Goal: Task Accomplishment & Management: Manage account settings

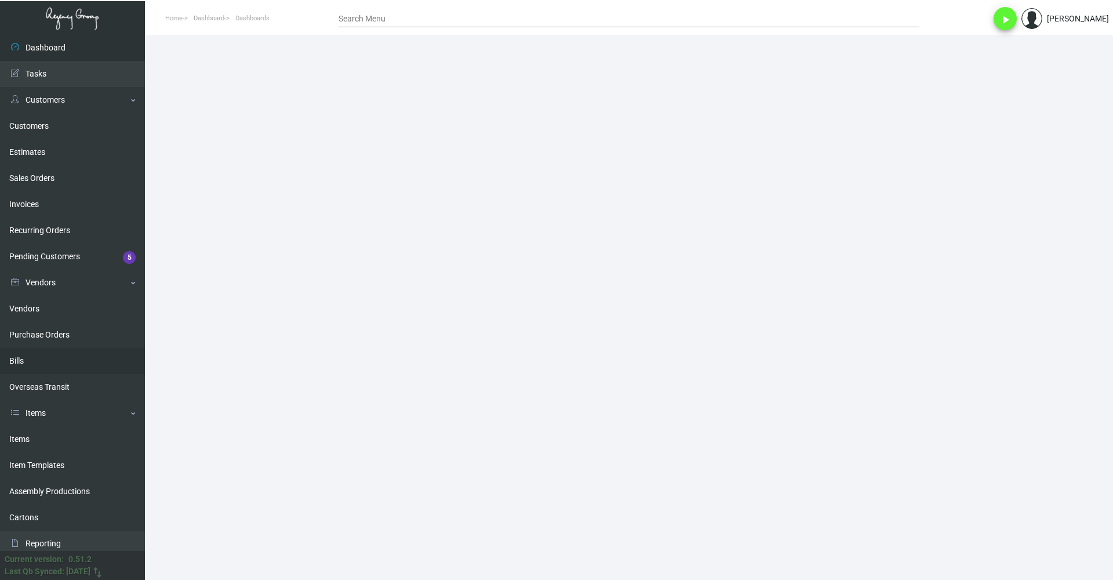
drag, startPoint x: 53, startPoint y: 362, endPoint x: 115, endPoint y: 317, distance: 77.6
click at [53, 362] on link "Bills" at bounding box center [72, 361] width 145 height 26
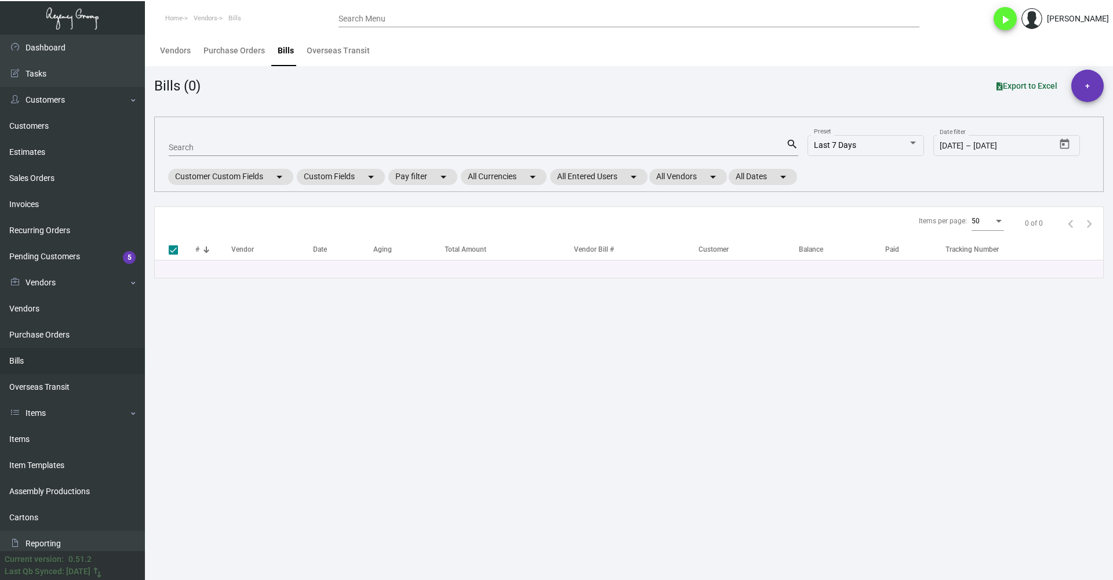
click at [262, 148] on input "Search" at bounding box center [478, 147] width 618 height 9
type input "fe"
type input "fey"
checkbox input "false"
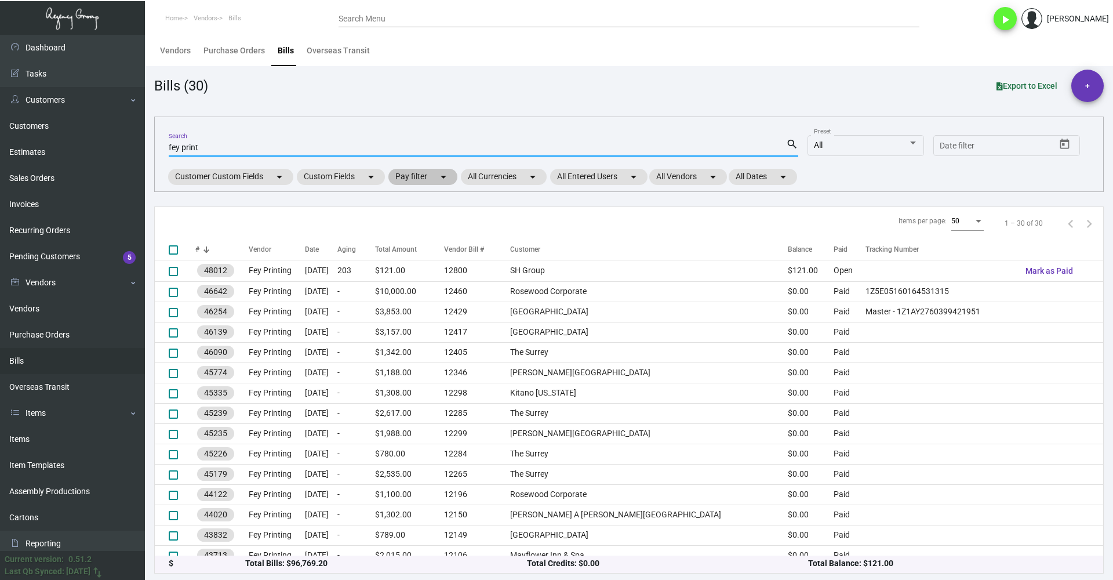
type input "fey print"
click at [426, 176] on mat-chip "Pay filter arrow_drop_down" at bounding box center [423, 177] width 69 height 16
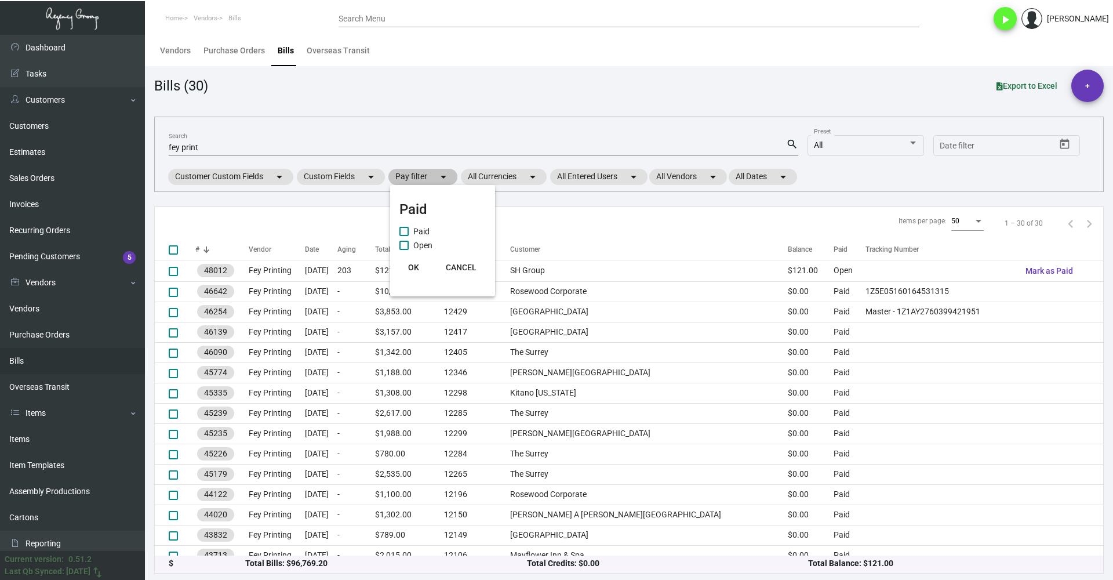
click at [426, 176] on div at bounding box center [556, 290] width 1113 height 580
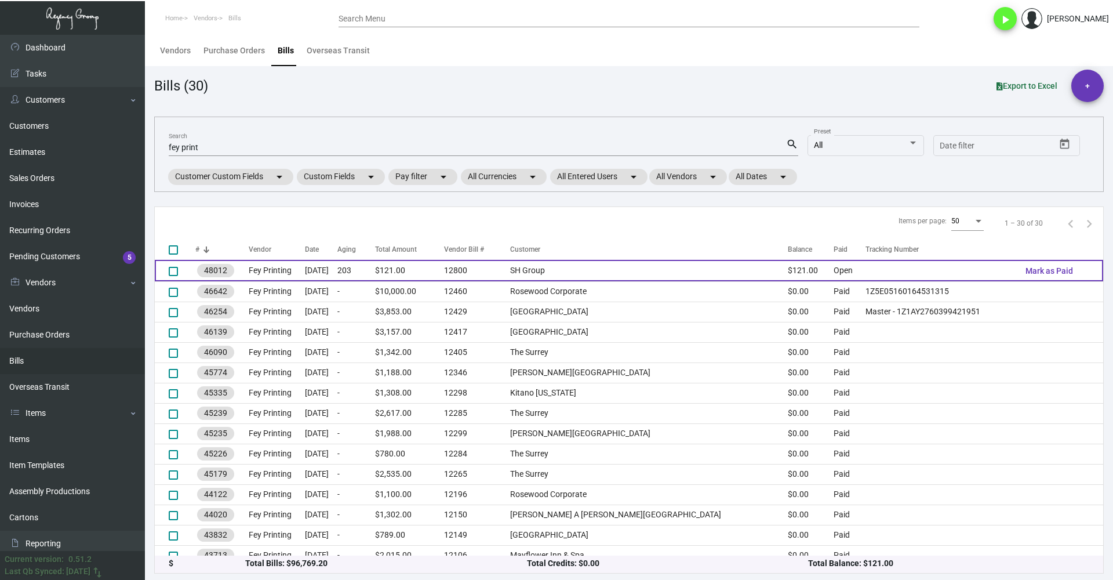
click at [444, 270] on td "$121.00" at bounding box center [409, 270] width 68 height 21
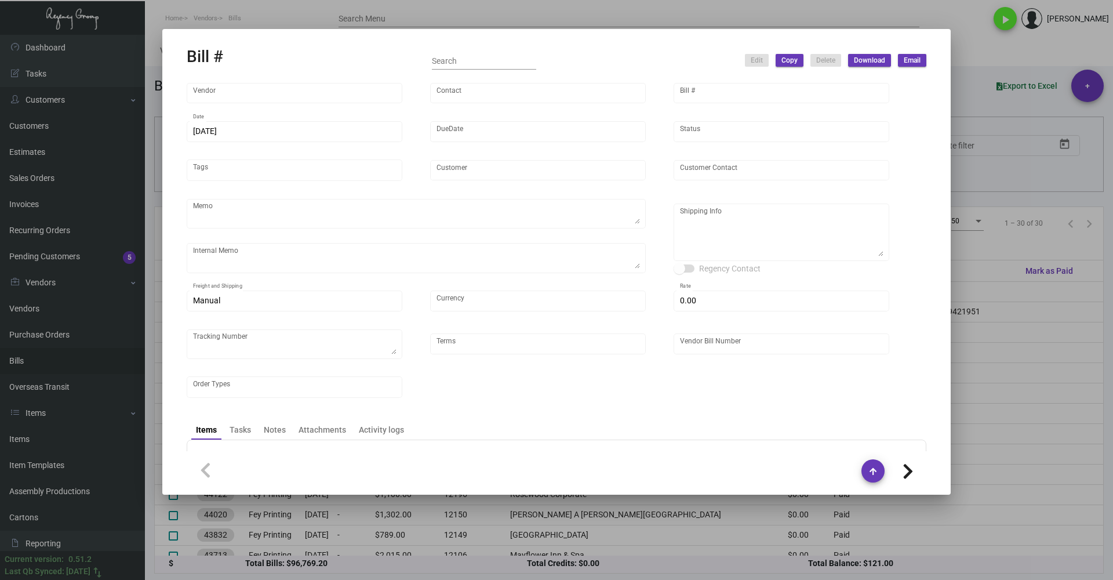
type input "Fey Printing"
type input "[PERSON_NAME]"
type input "48012"
type input "[DATE]"
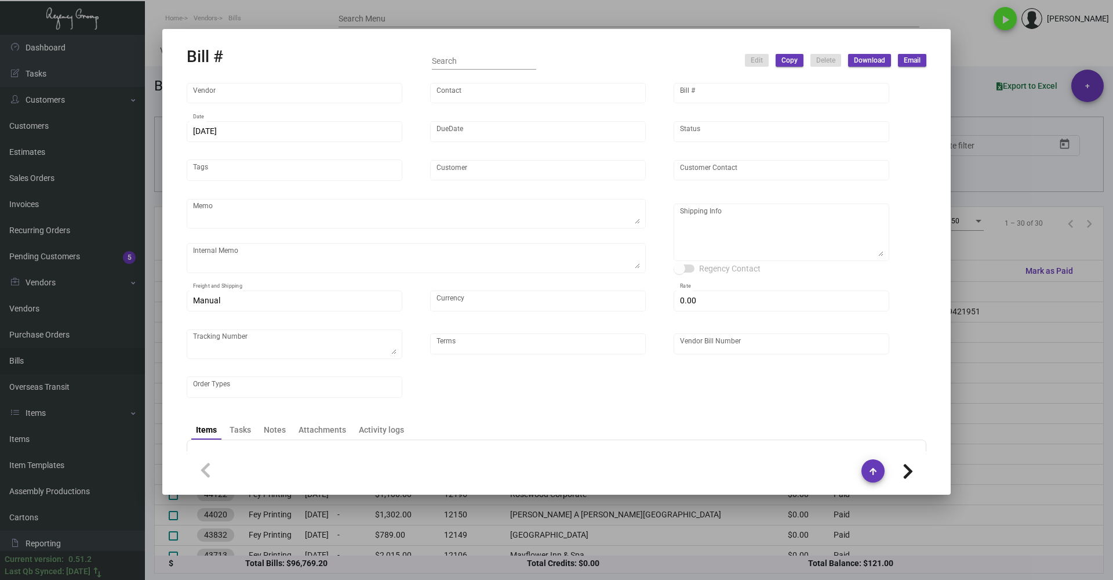
type input "SH Group"
type input "[PERSON_NAME]"
type textarea "PLEASE SEND PDF PROOFS TO OUR ART TEAM ; [EMAIL_ADDRESS][DOMAIN_NAME] WITH ME I…"
type textarea "1.13 - Vendor confirmed that the 13K sheets have arrived~ Job can't be closed u…"
type textarea "SH Group - [PERSON_NAME] [STREET_ADDRESS][US_STATE]"
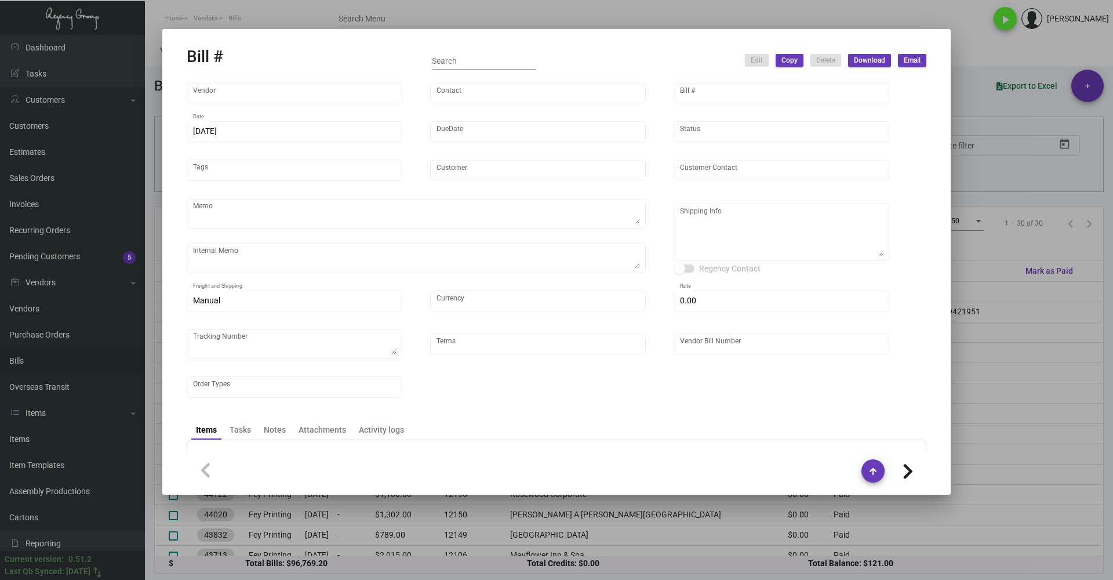
type input "United States Dollar $"
type input "$ 0.00"
type input "Net 30"
type input "12800"
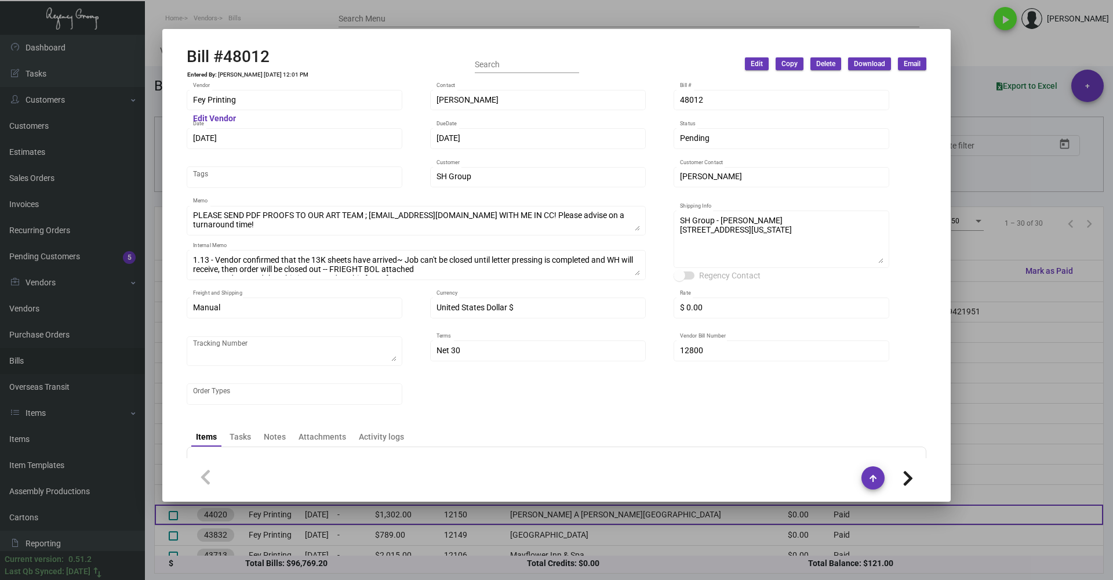
drag, startPoint x: 455, startPoint y: 517, endPoint x: 447, endPoint y: 522, distance: 9.7
click at [455, 517] on div at bounding box center [556, 290] width 1113 height 580
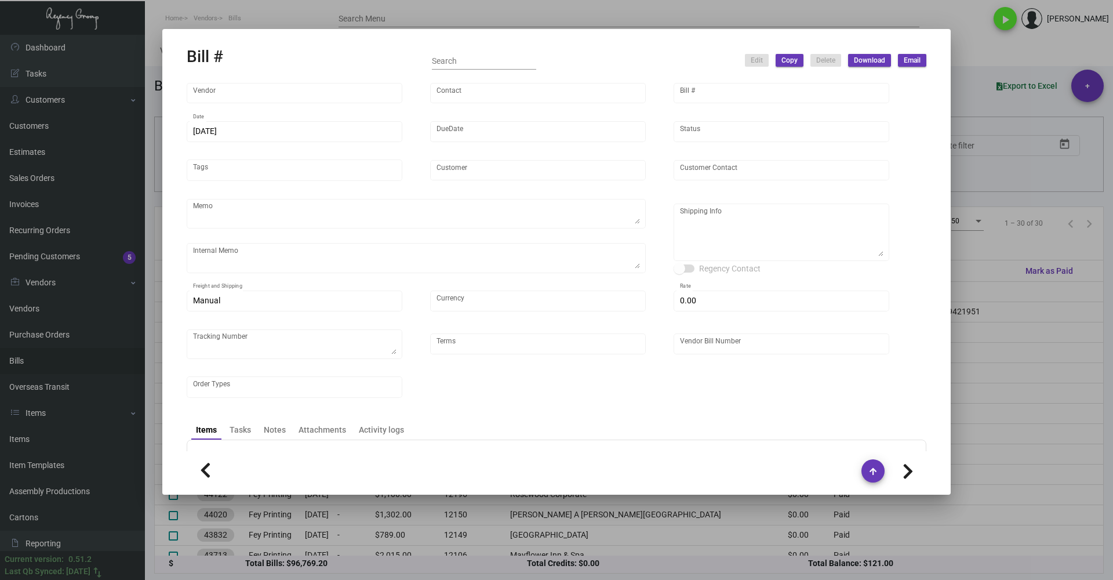
type input "Fey Printing"
type input "[PERSON_NAME]"
type input "44020"
type input "[DATE]"
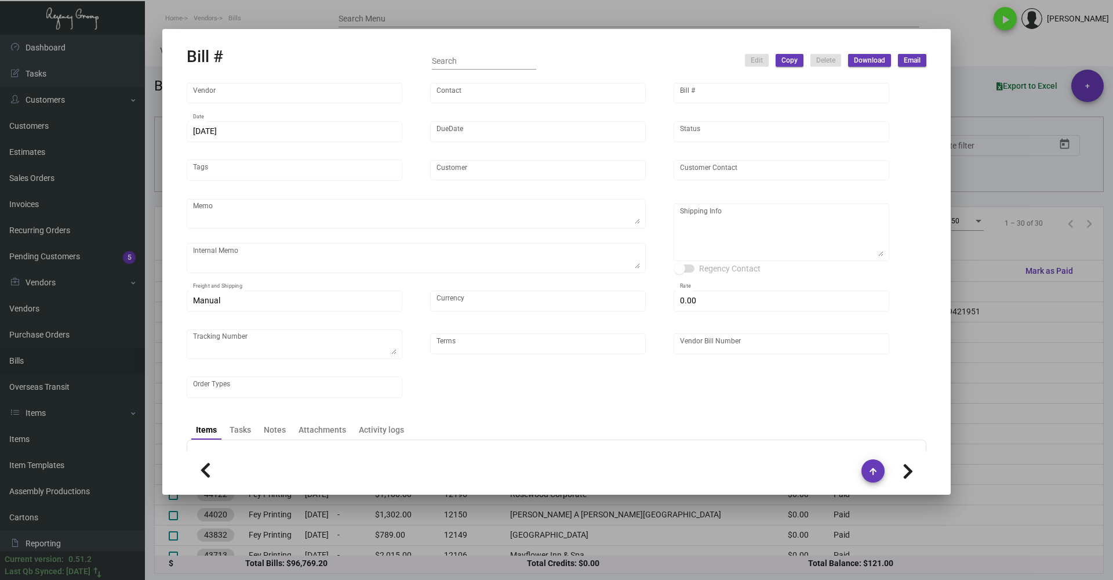
type input "[PERSON_NAME] A [PERSON_NAME][GEOGRAPHIC_DATA]"
type input "[PERSON_NAME]"
type textarea ""Please send proof for approval to [EMAIL_ADDRESS][DOMAIN_NAME] with me cc'ed. …"
type textarea "[DATE] Shipped from Vendor by UPS Ground TK#1Z1AY2760390704288 Cost $28.42 to […"
type textarea "[PERSON_NAME] A [PERSON_NAME][GEOGRAPHIC_DATA] - [PERSON_NAME][GEOGRAPHIC_DATA]…"
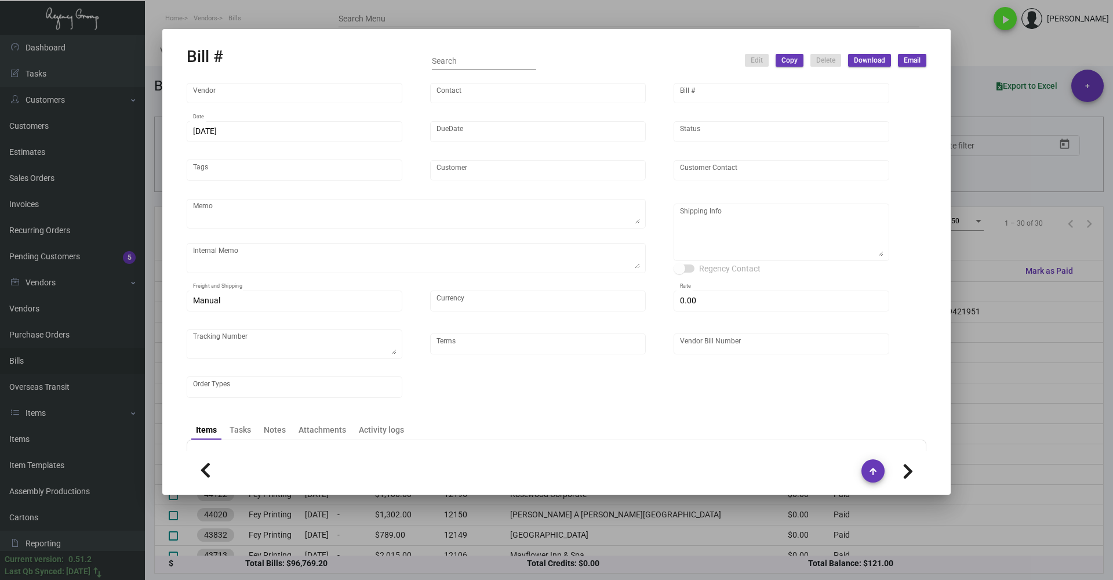
type input "United States Dollar $"
type input "$ 0.00"
type input "Net 30"
type input "12150"
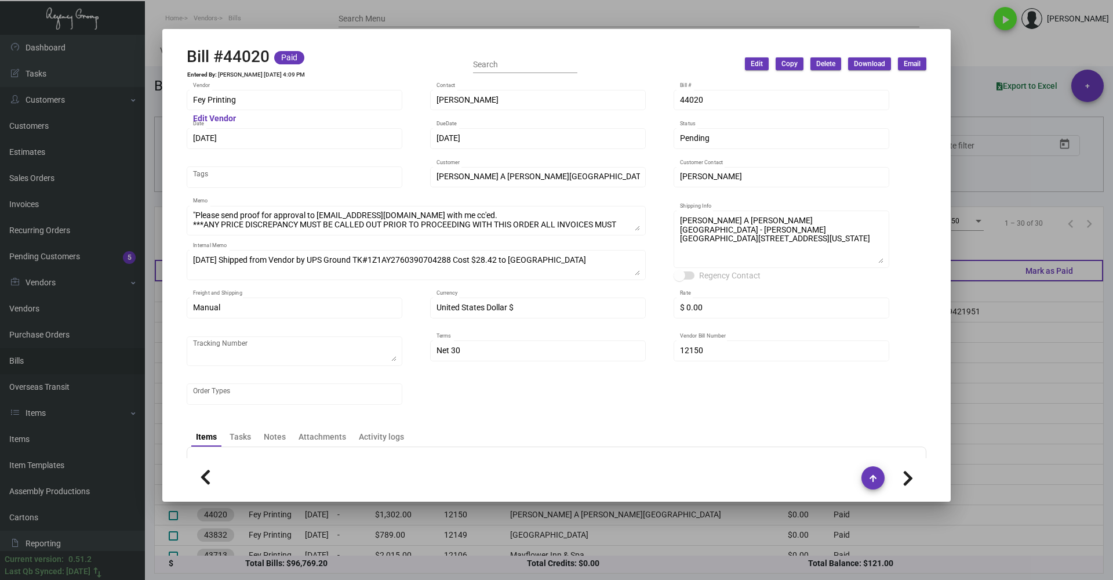
drag, startPoint x: 1070, startPoint y: 332, endPoint x: 878, endPoint y: 277, distance: 199.7
click at [1070, 332] on div at bounding box center [556, 290] width 1113 height 580
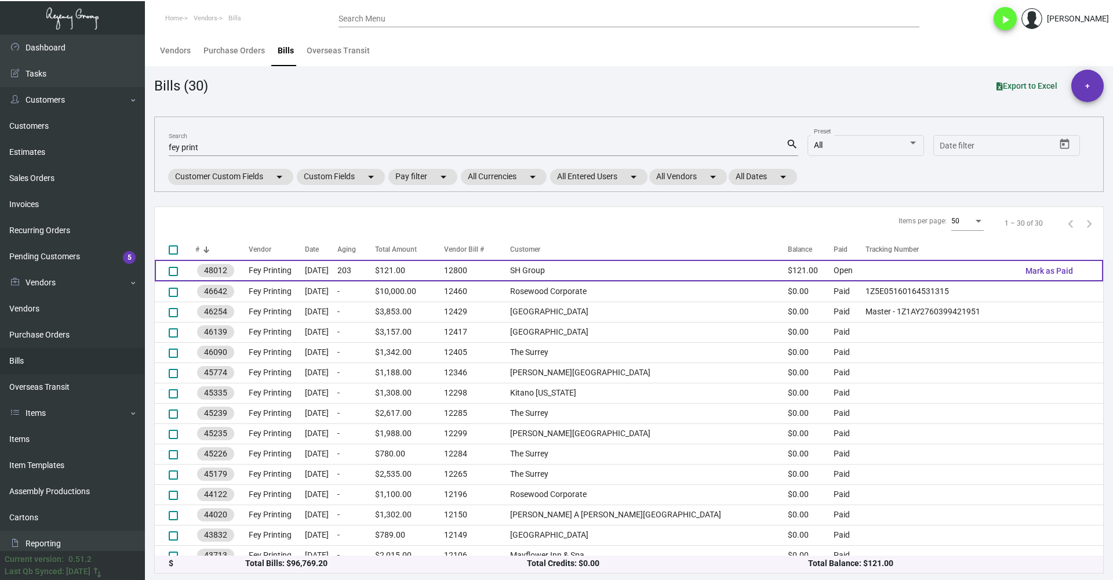
click at [788, 267] on td "$121.00" at bounding box center [811, 270] width 46 height 21
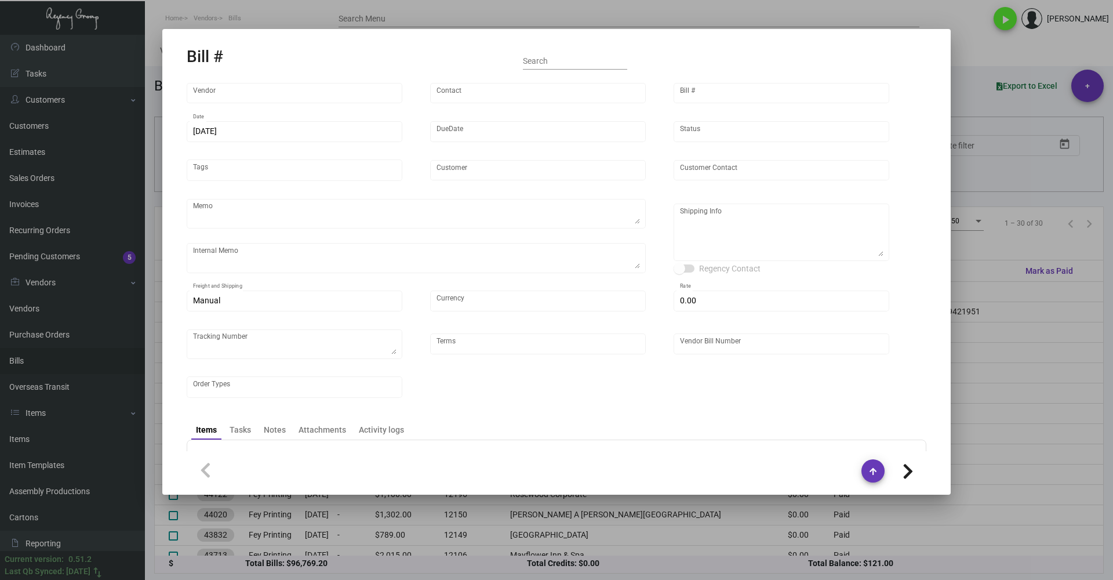
type input "Fey Printing"
type input "[PERSON_NAME]"
type input "48012"
type input "[DATE]"
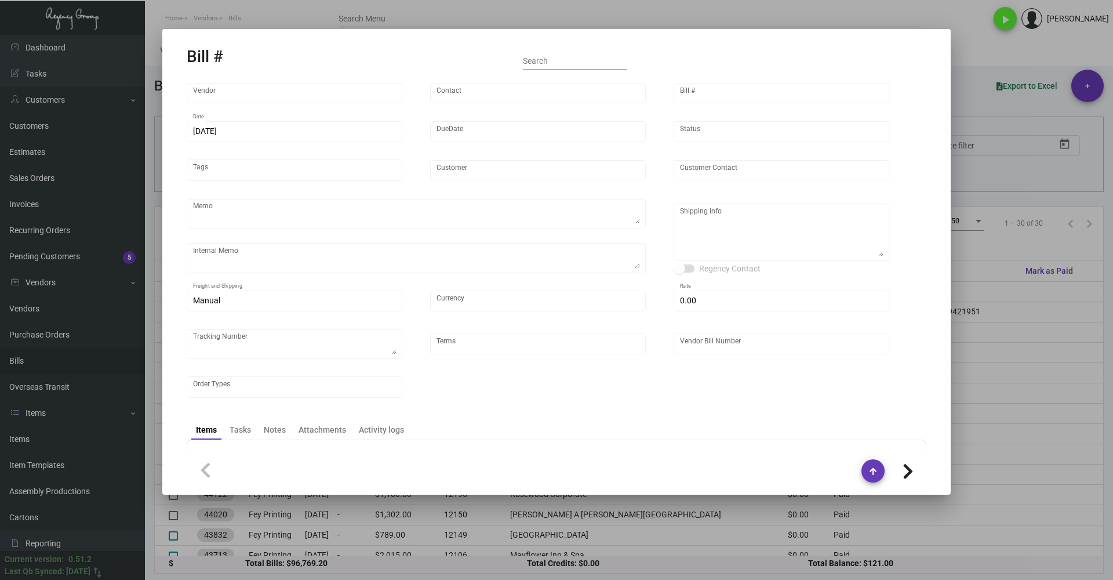
type input "SH Group"
type input "[PERSON_NAME]"
type textarea "PLEASE SEND PDF PROOFS TO OUR ART TEAM ; [EMAIL_ADDRESS][DOMAIN_NAME] WITH ME I…"
type textarea "1.13 - Vendor confirmed that the 13K sheets have arrived~ Job can't be closed u…"
type textarea "SH Group - [PERSON_NAME] [STREET_ADDRESS][US_STATE]"
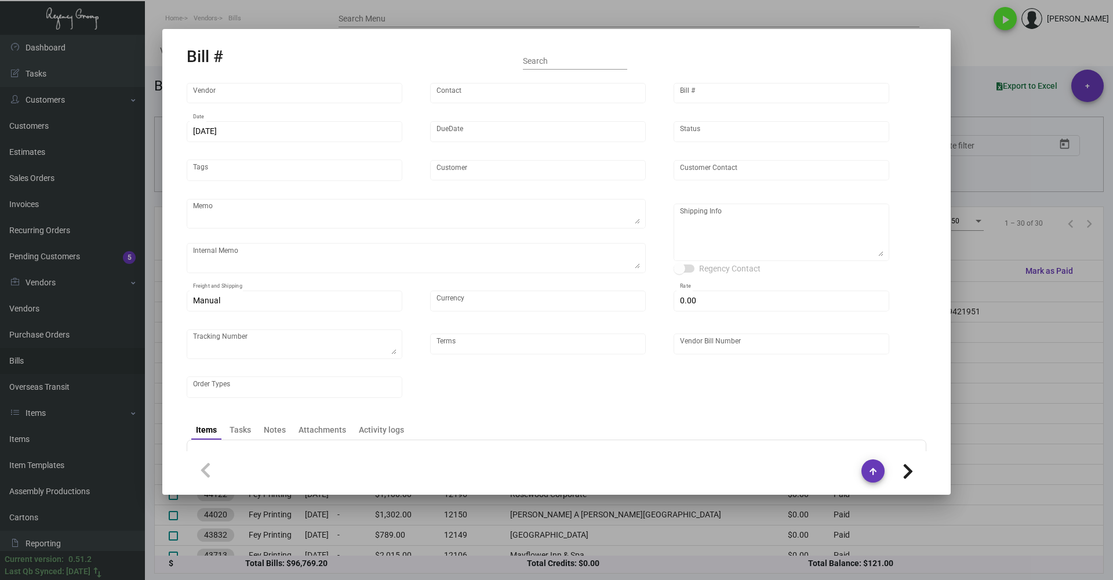
type input "United States Dollar $"
type input "$ 0.00"
type input "Net 30"
type input "12800"
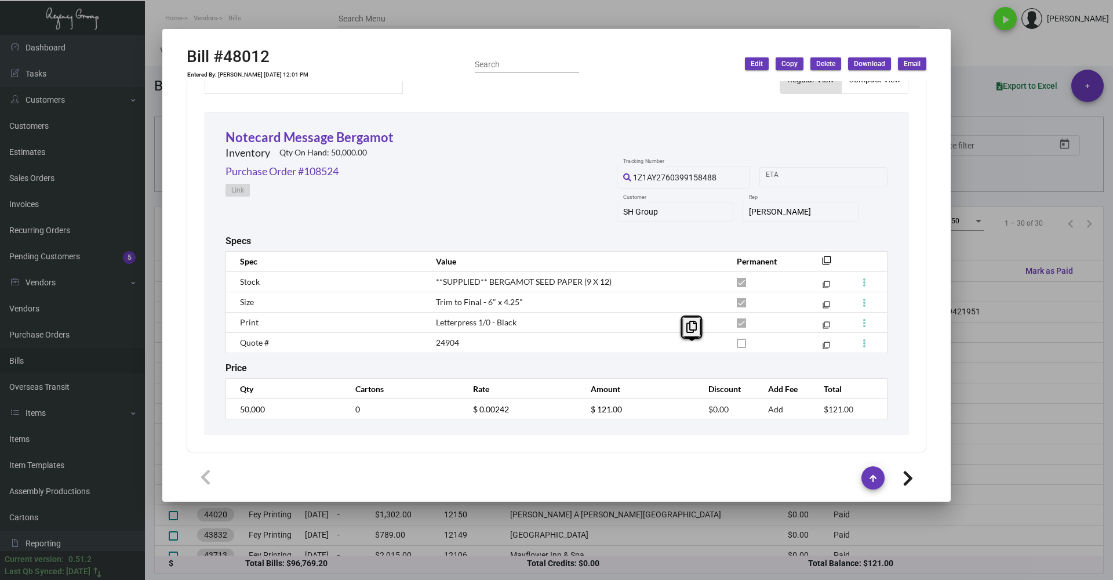
scroll to position [469, 0]
click at [414, 157] on div "Notecard Message Bergamot Inventory Qty On Hand: 50,000.00" at bounding box center [557, 144] width 662 height 37
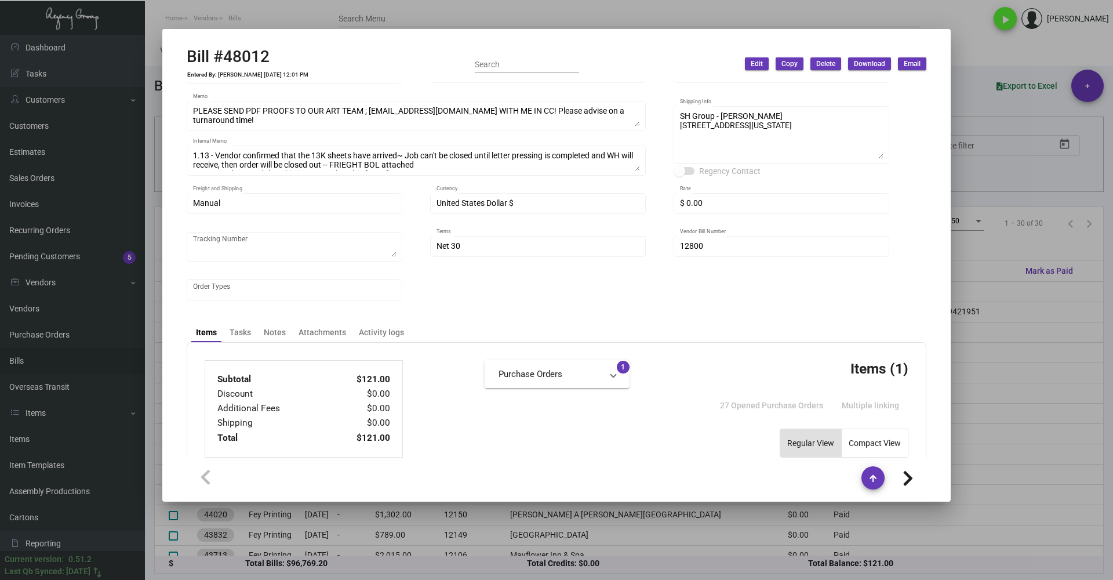
scroll to position [0, 0]
